Goal: Task Accomplishment & Management: Manage account settings

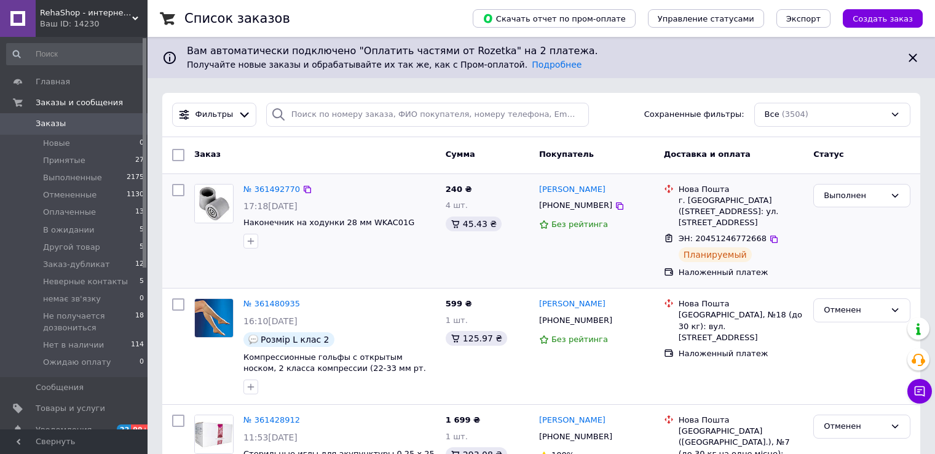
scroll to position [61, 0]
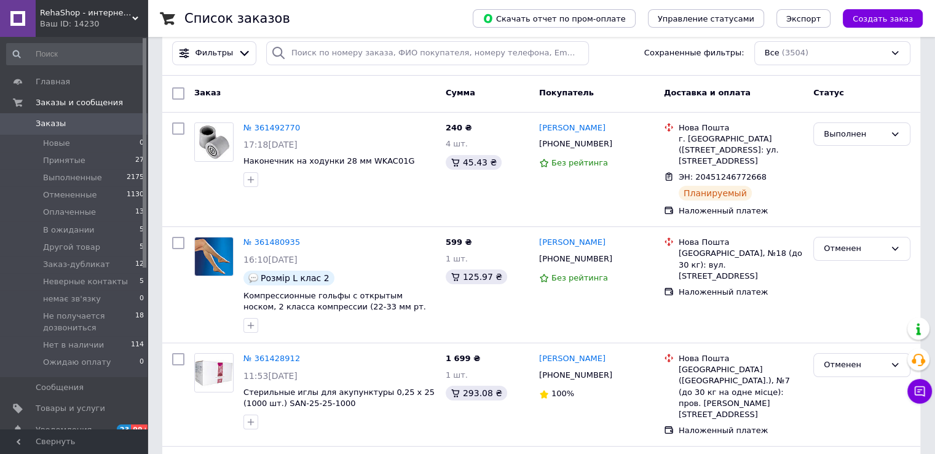
scroll to position [61, 0]
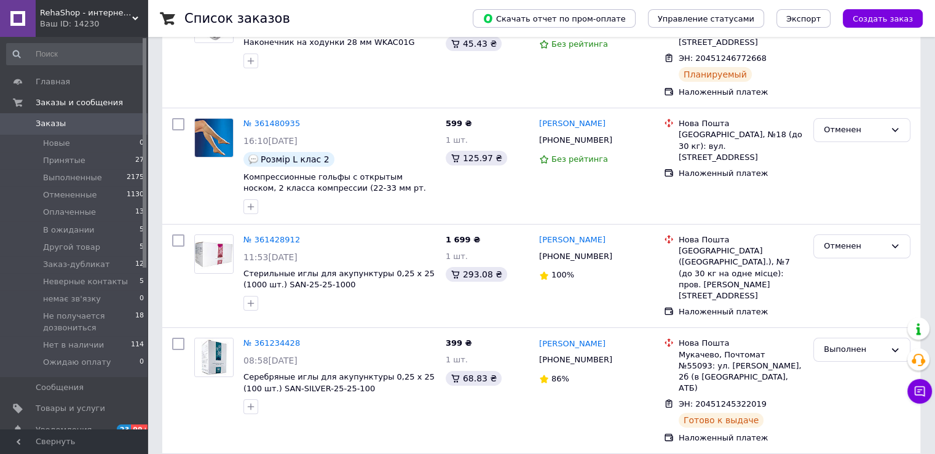
scroll to position [184, 0]
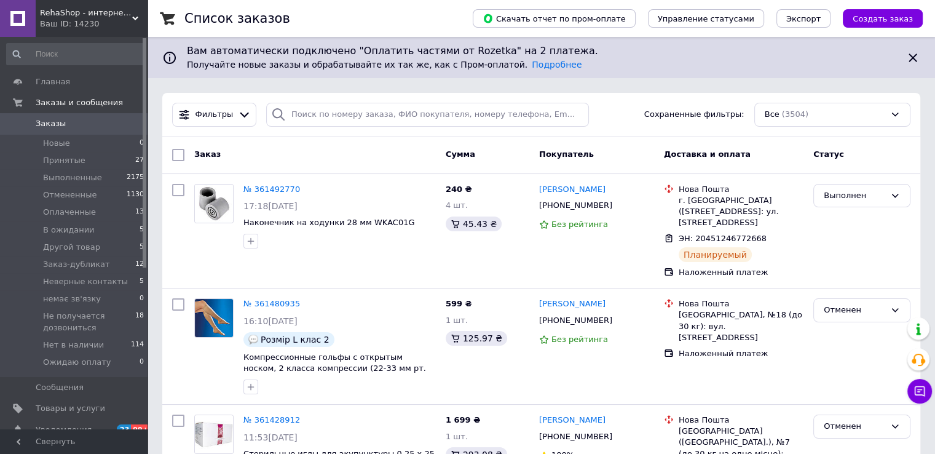
scroll to position [61, 0]
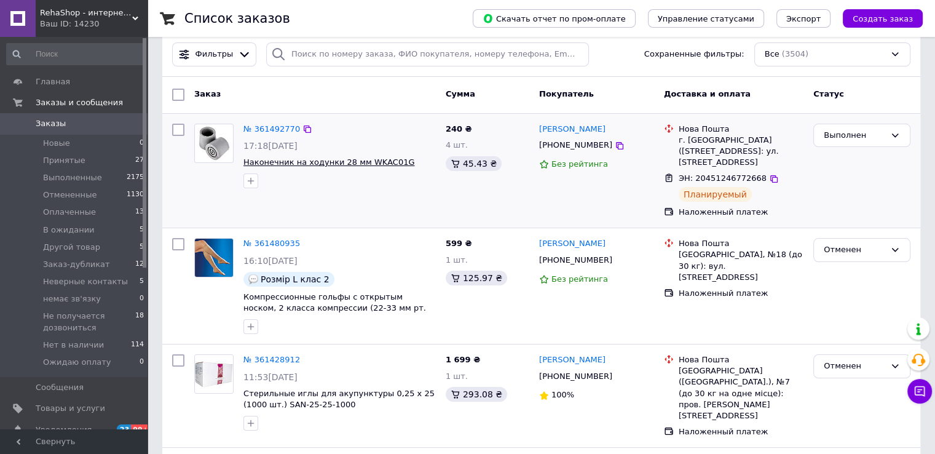
scroll to position [61, 0]
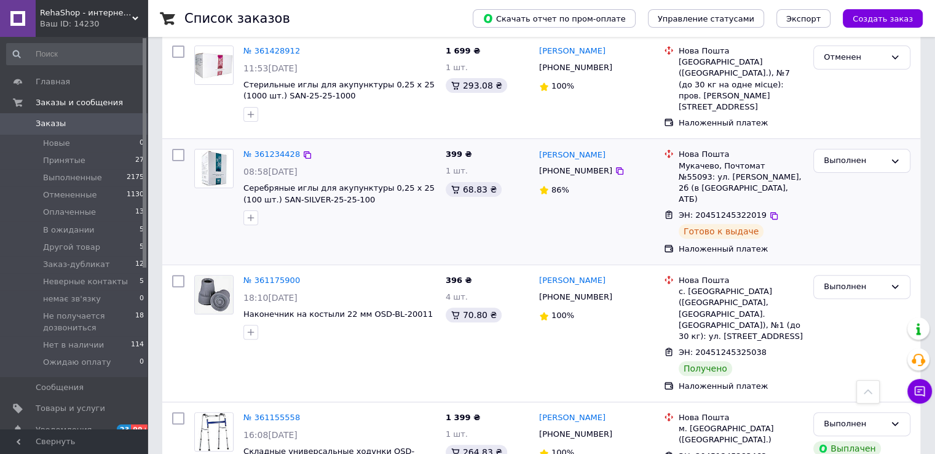
scroll to position [123, 0]
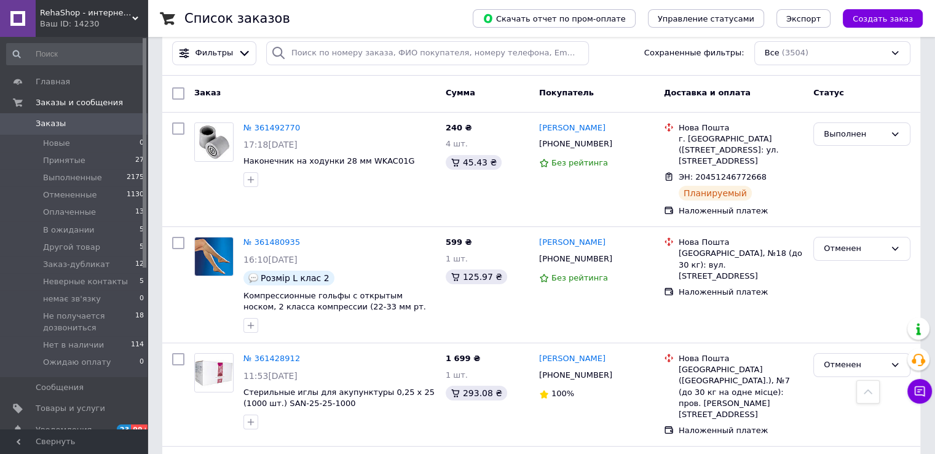
scroll to position [61, 0]
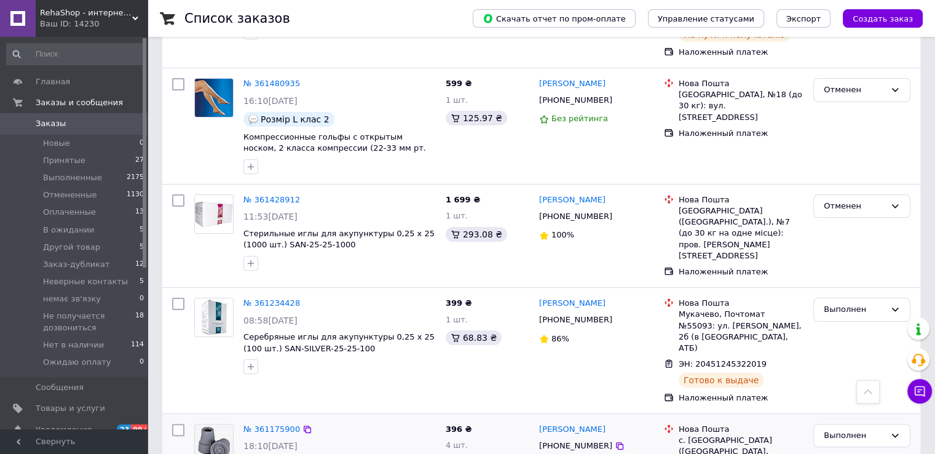
scroll to position [184, 0]
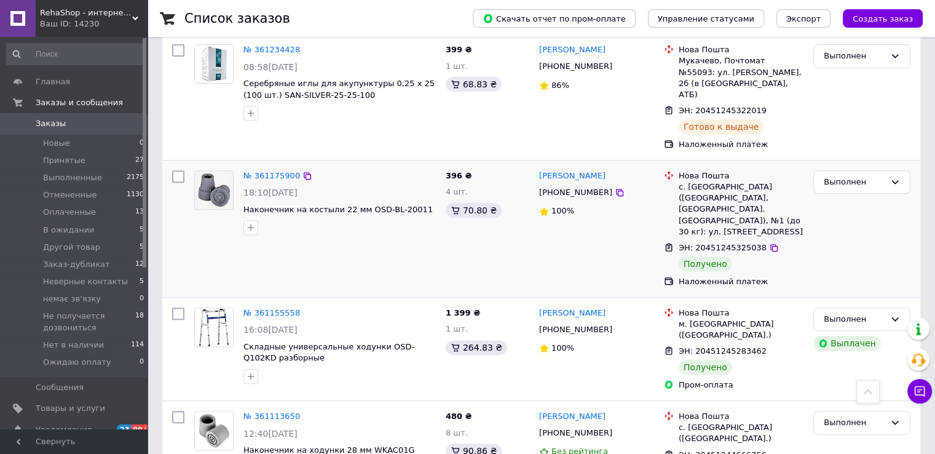
scroll to position [430, 0]
